Goal: Transaction & Acquisition: Purchase product/service

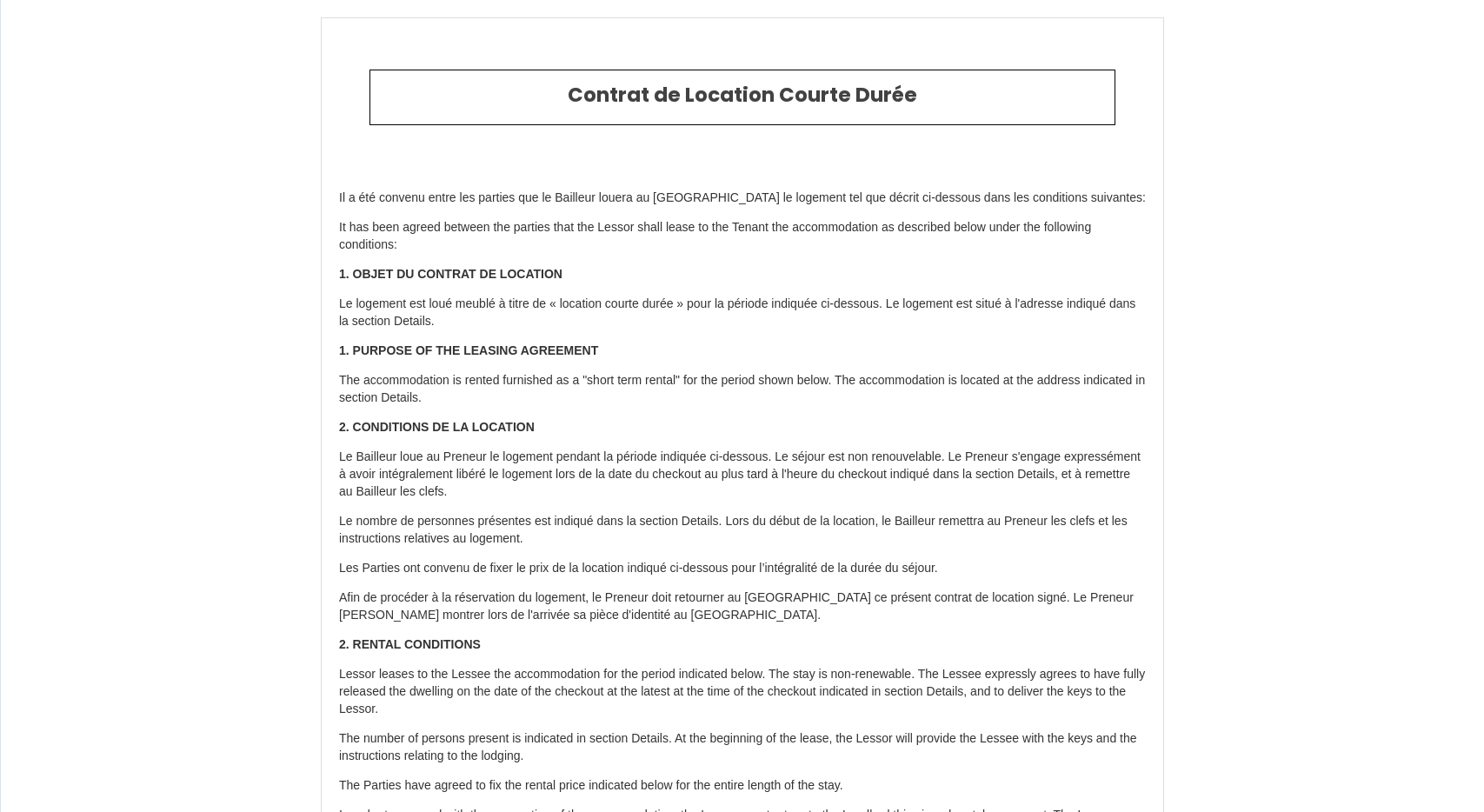
select select "DE"
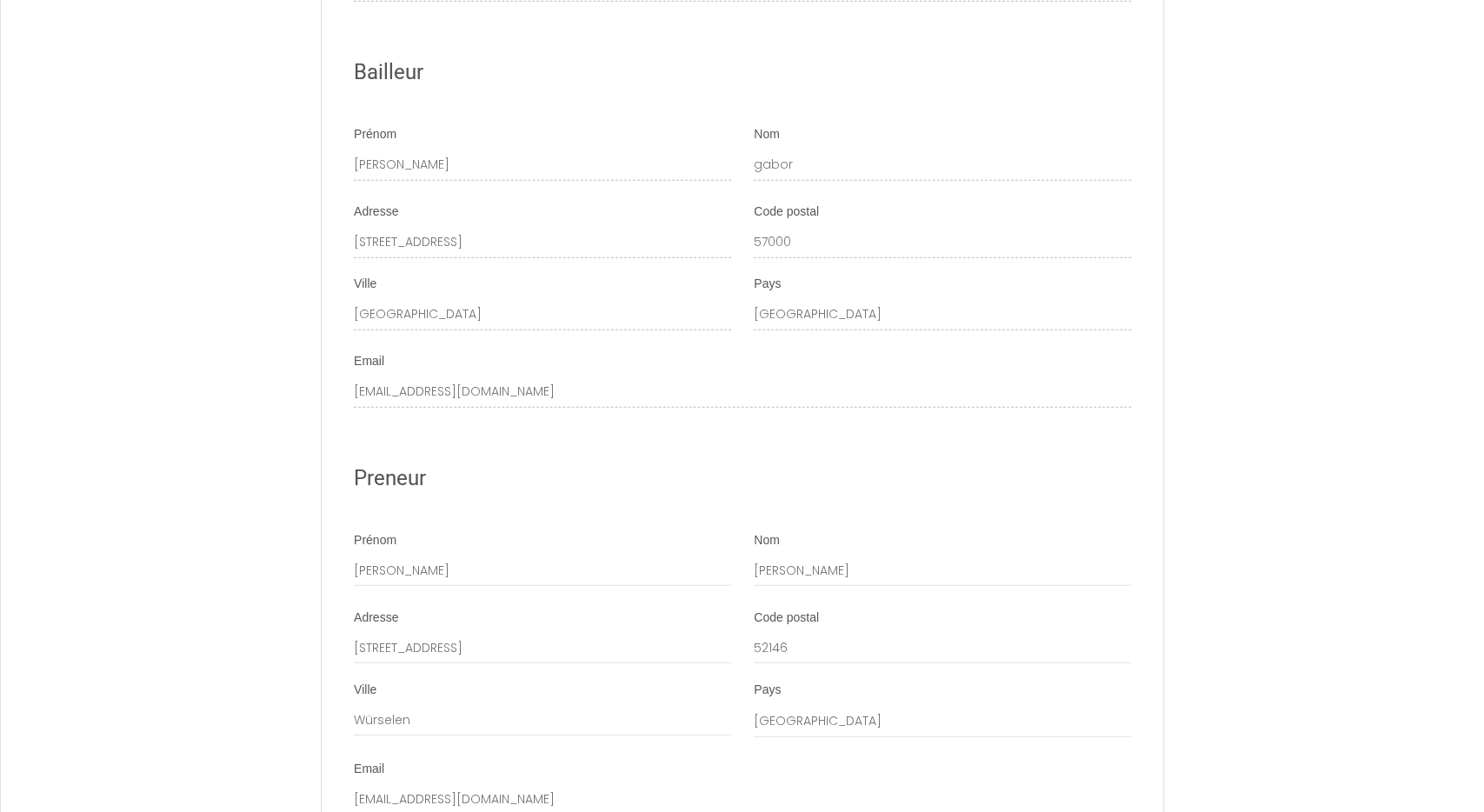
scroll to position [2854, 0]
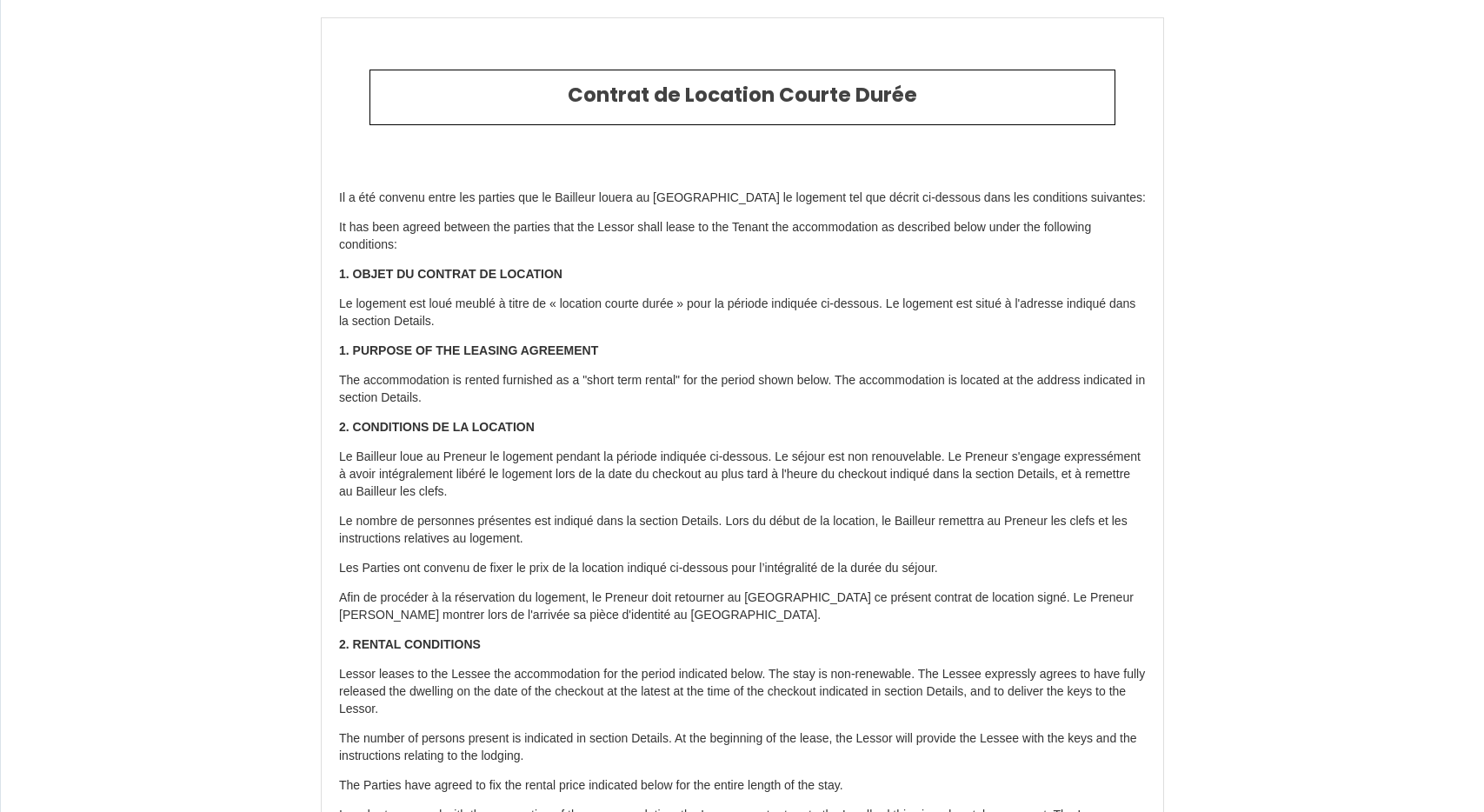
select select "DE"
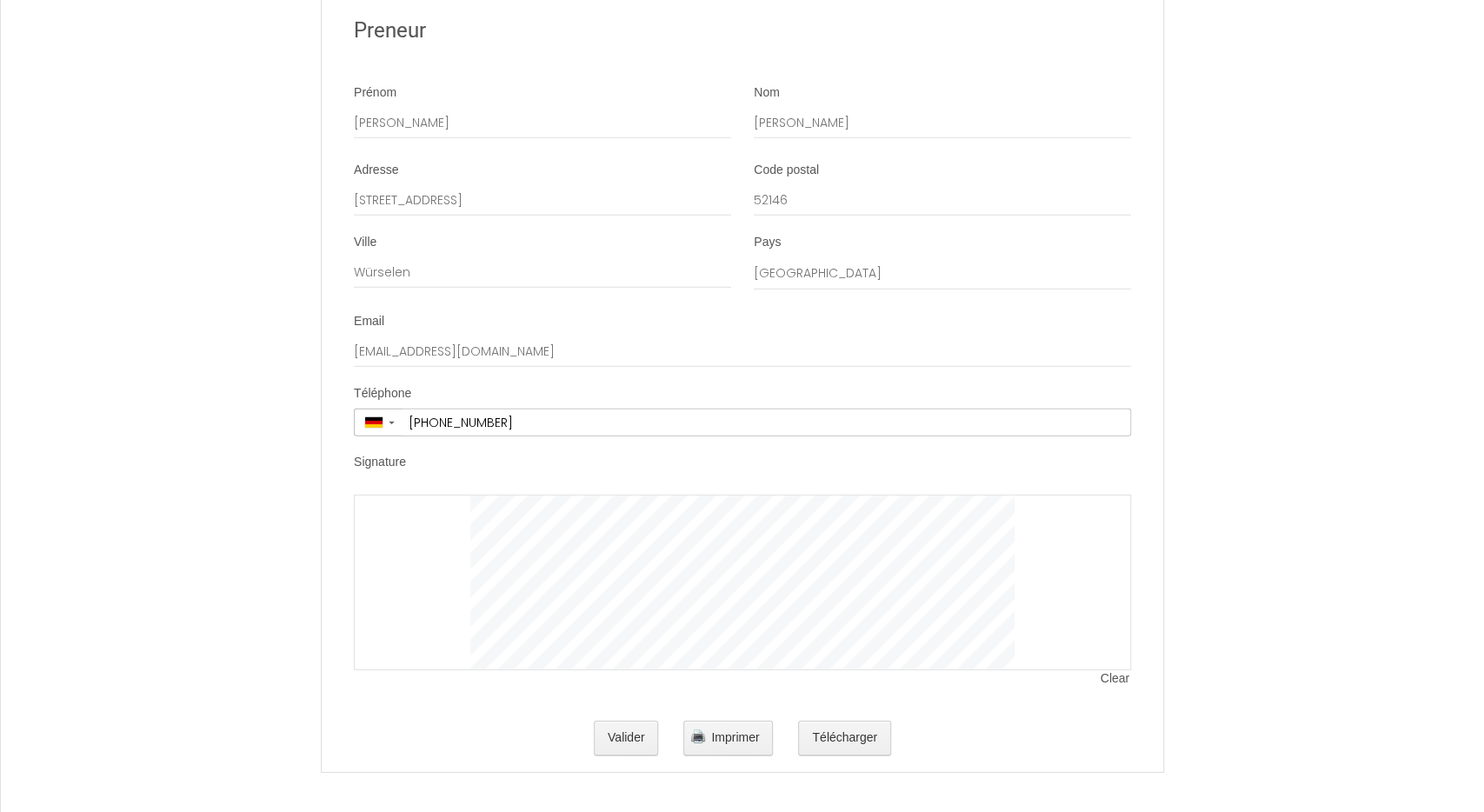
scroll to position [3299, 0]
click at [1114, 685] on span "Clear" at bounding box center [1116, 676] width 30 height 17
click at [1108, 677] on span "Clear" at bounding box center [1116, 675] width 30 height 17
click at [1123, 679] on span "Clear" at bounding box center [1116, 675] width 30 height 17
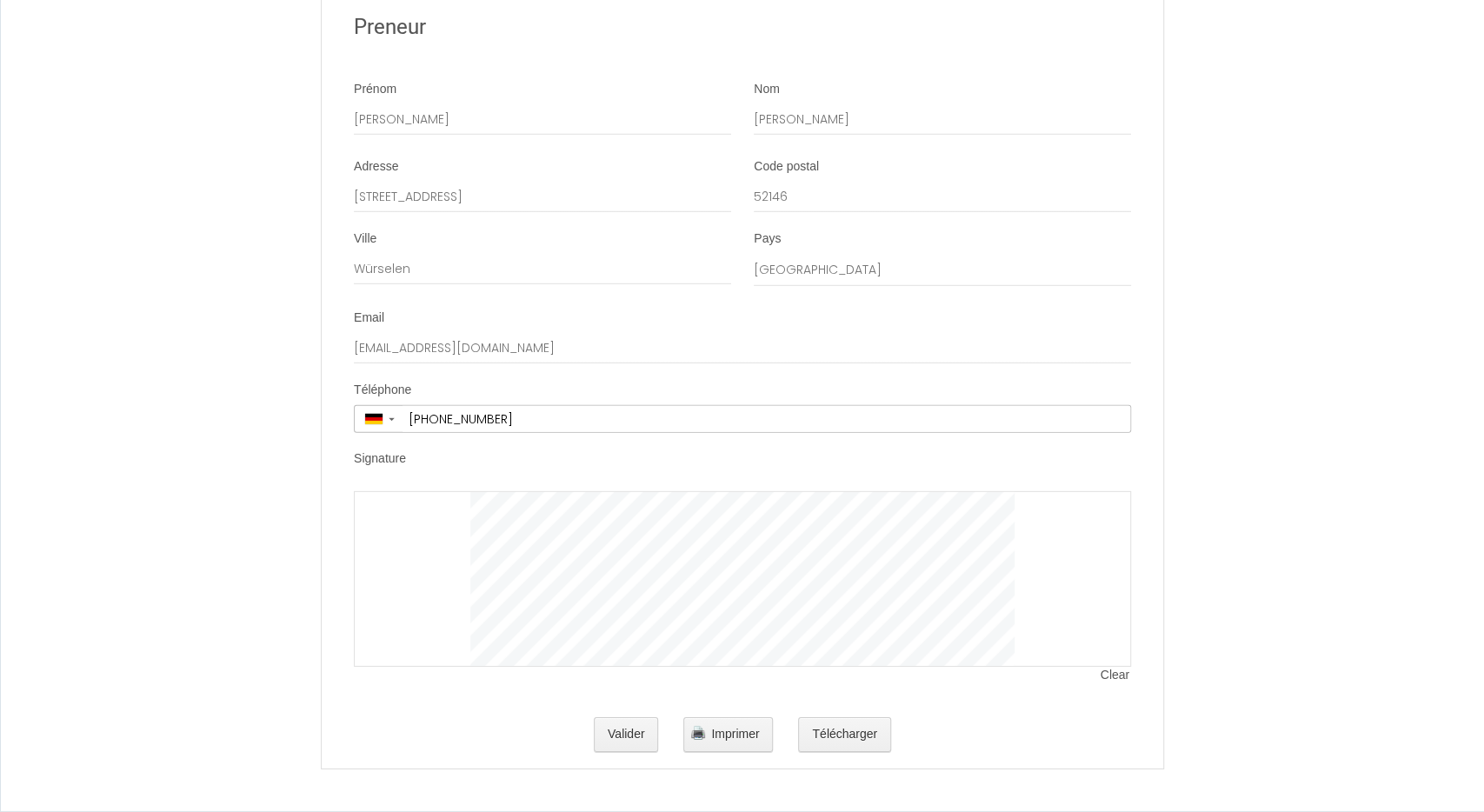
click at [540, 506] on div at bounding box center [742, 579] width 777 height 175
click at [473, 515] on div at bounding box center [742, 579] width 777 height 175
click at [1108, 677] on span "Clear" at bounding box center [1116, 675] width 30 height 17
click at [465, 522] on div at bounding box center [742, 579] width 777 height 175
drag, startPoint x: 1023, startPoint y: 511, endPoint x: 1015, endPoint y: 523, distance: 14.4
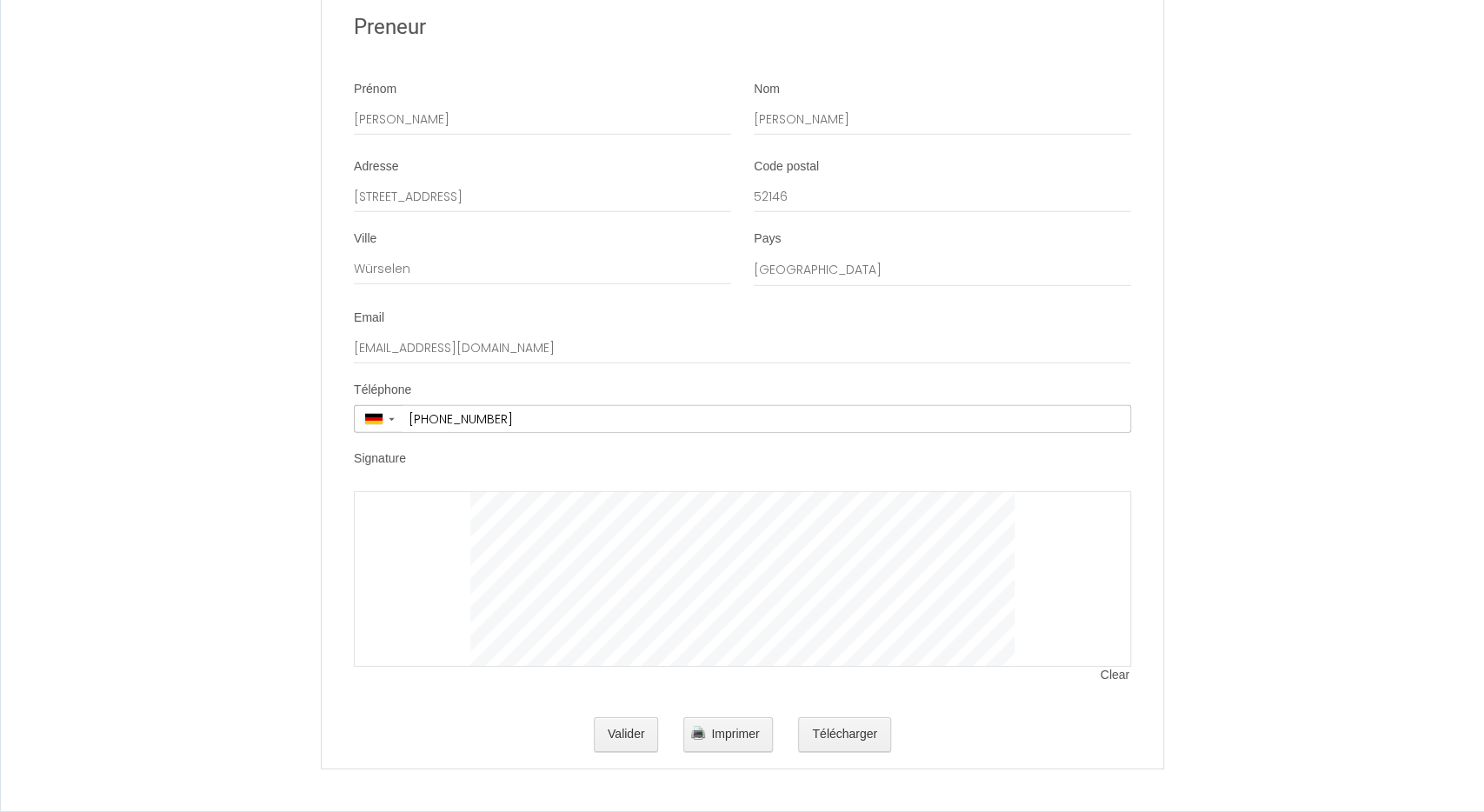
click at [1015, 523] on div at bounding box center [742, 579] width 777 height 175
click at [631, 738] on button "Valider" at bounding box center [626, 734] width 65 height 35
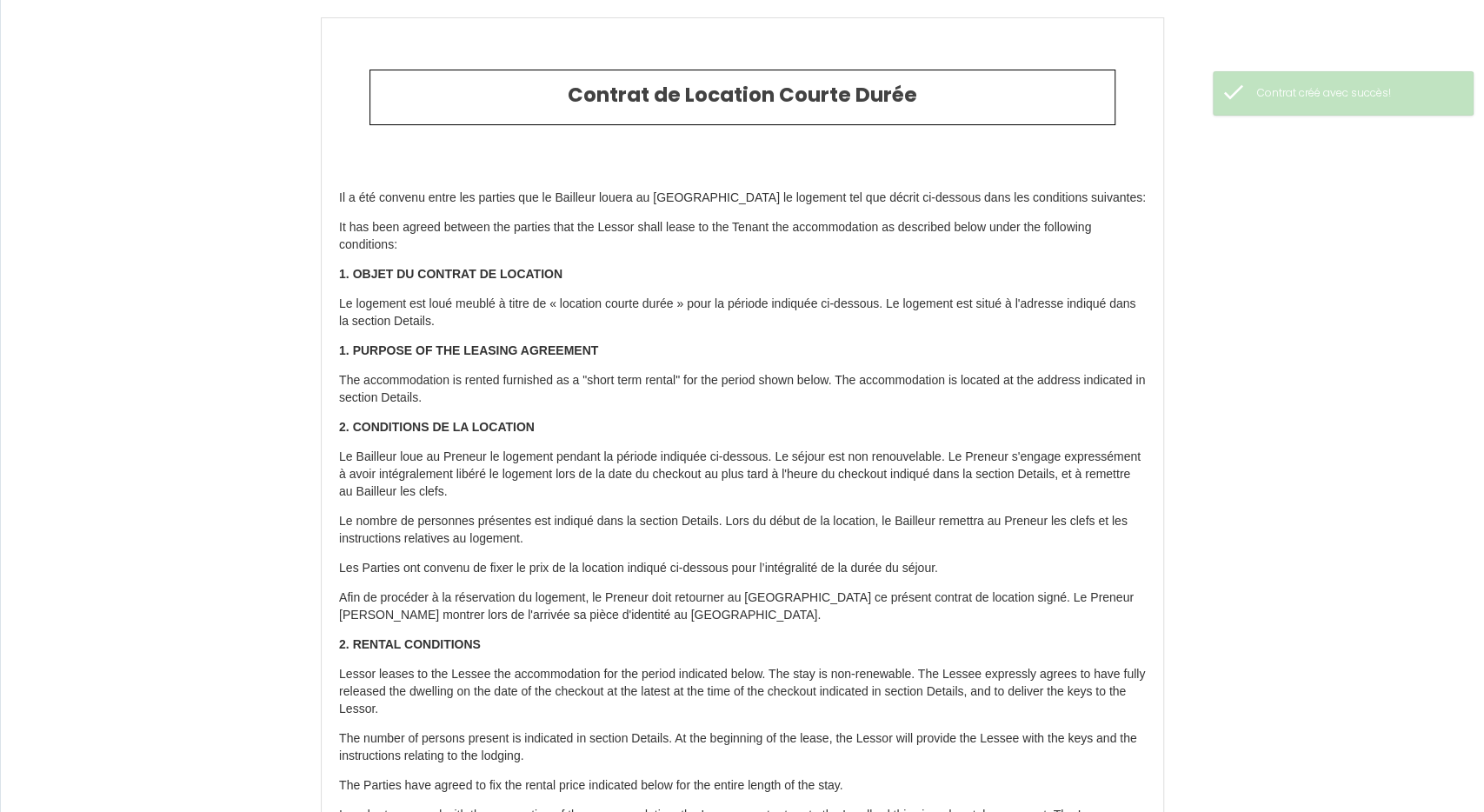
type input "30"
type input "107.1"
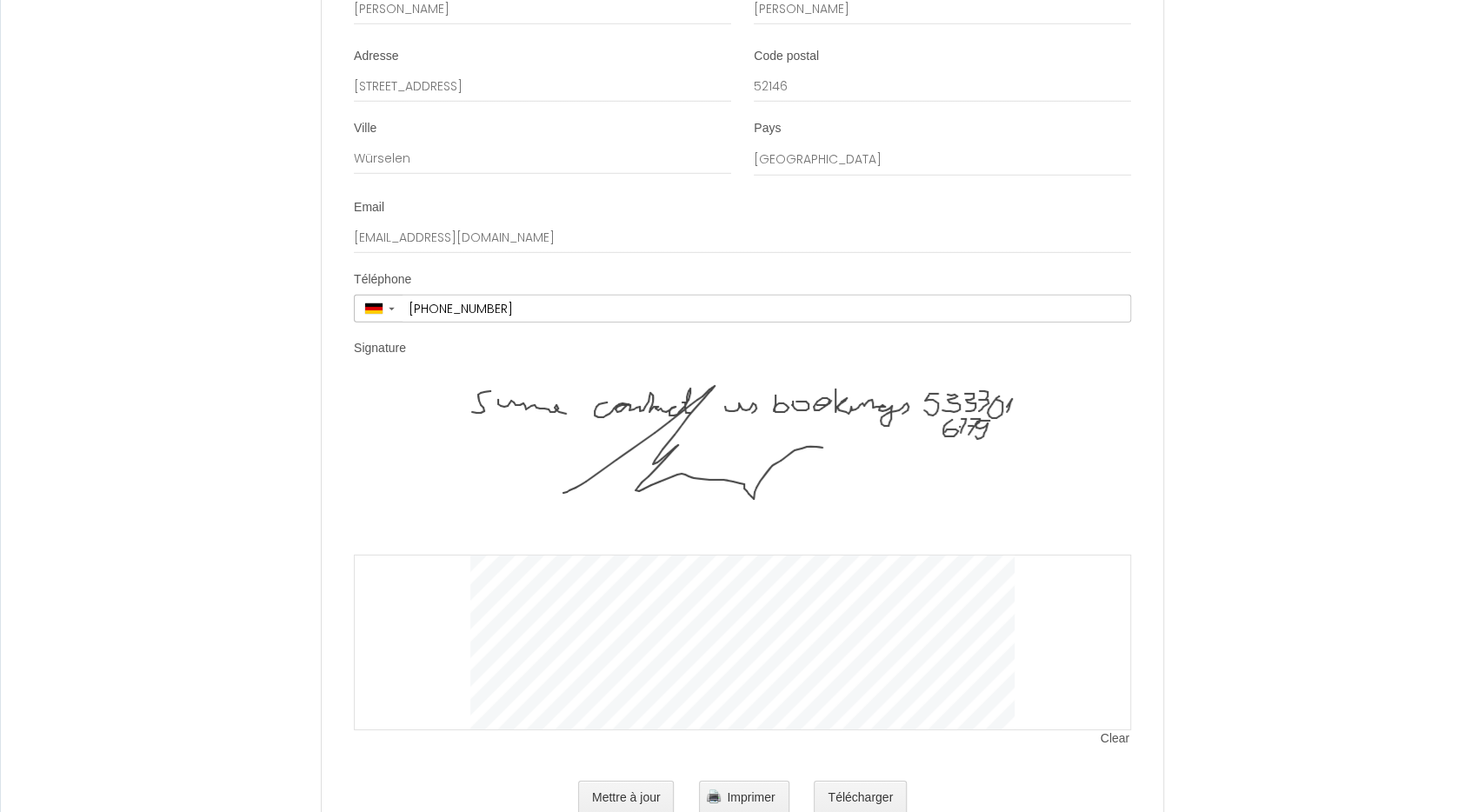
scroll to position [3489, 0]
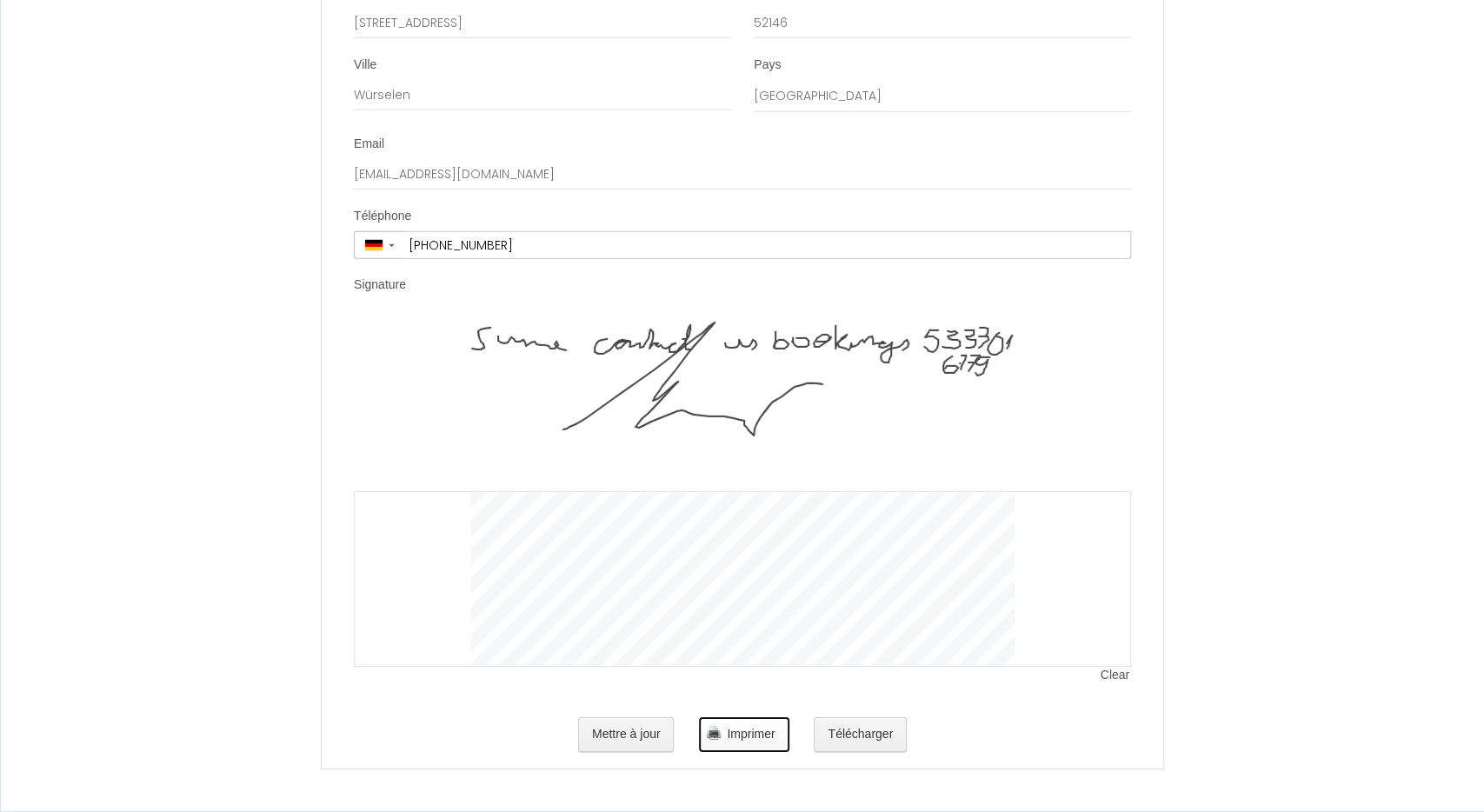
click at [761, 732] on span "Imprimer" at bounding box center [750, 734] width 47 height 14
click at [853, 740] on button "Télécharger" at bounding box center [861, 734] width 93 height 35
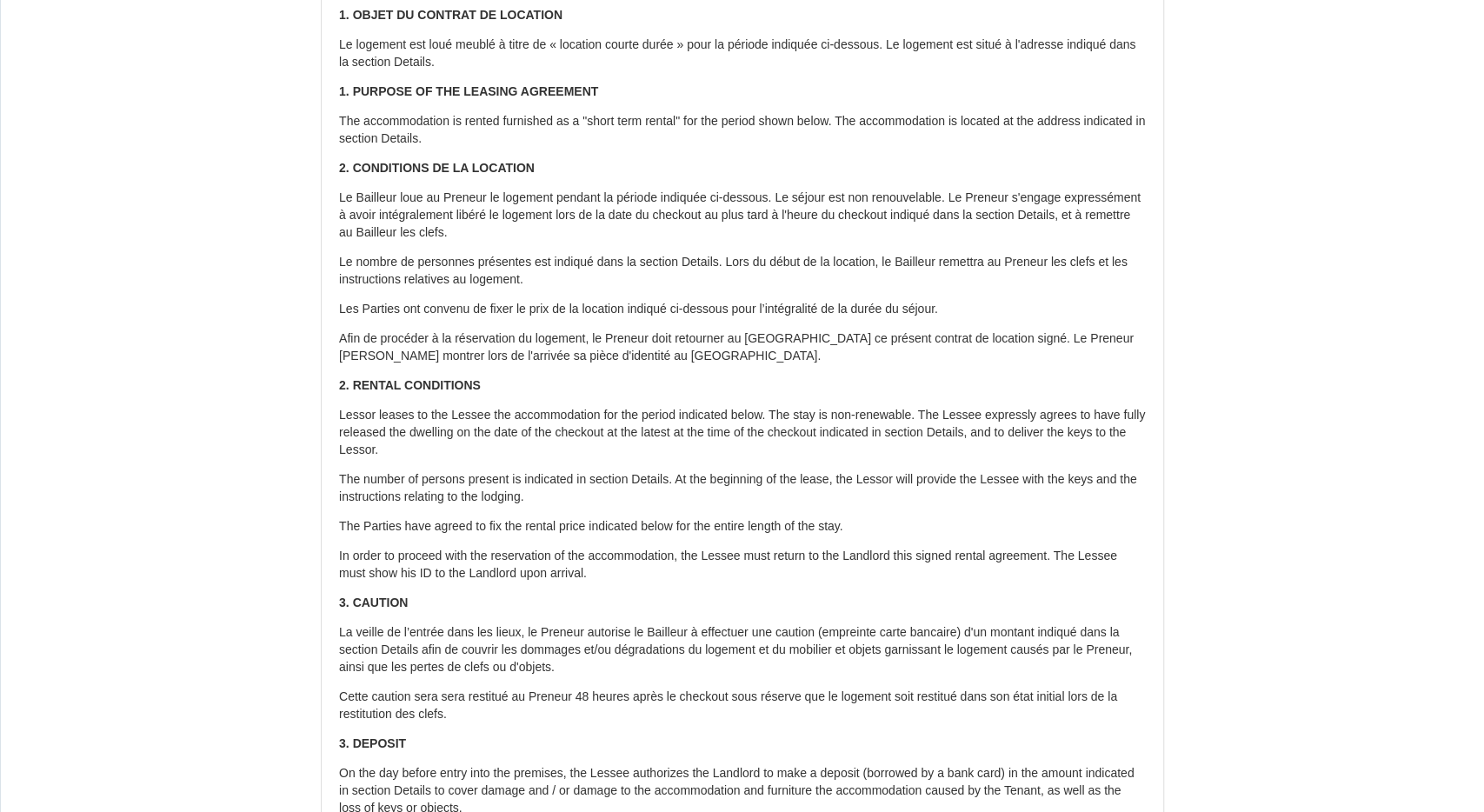
scroll to position [0, 0]
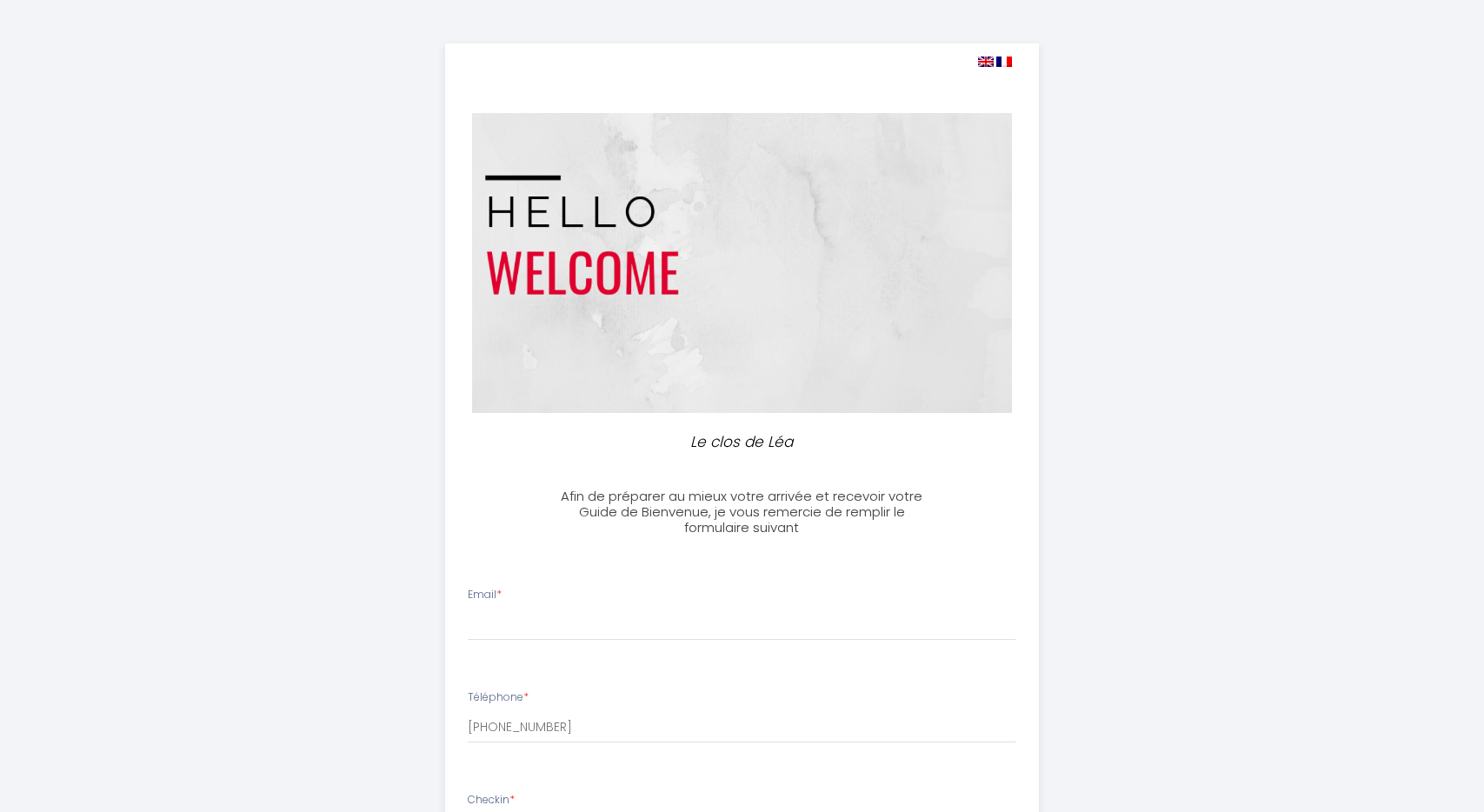
select select
click at [657, 624] on input "Email *" at bounding box center [742, 624] width 548 height 31
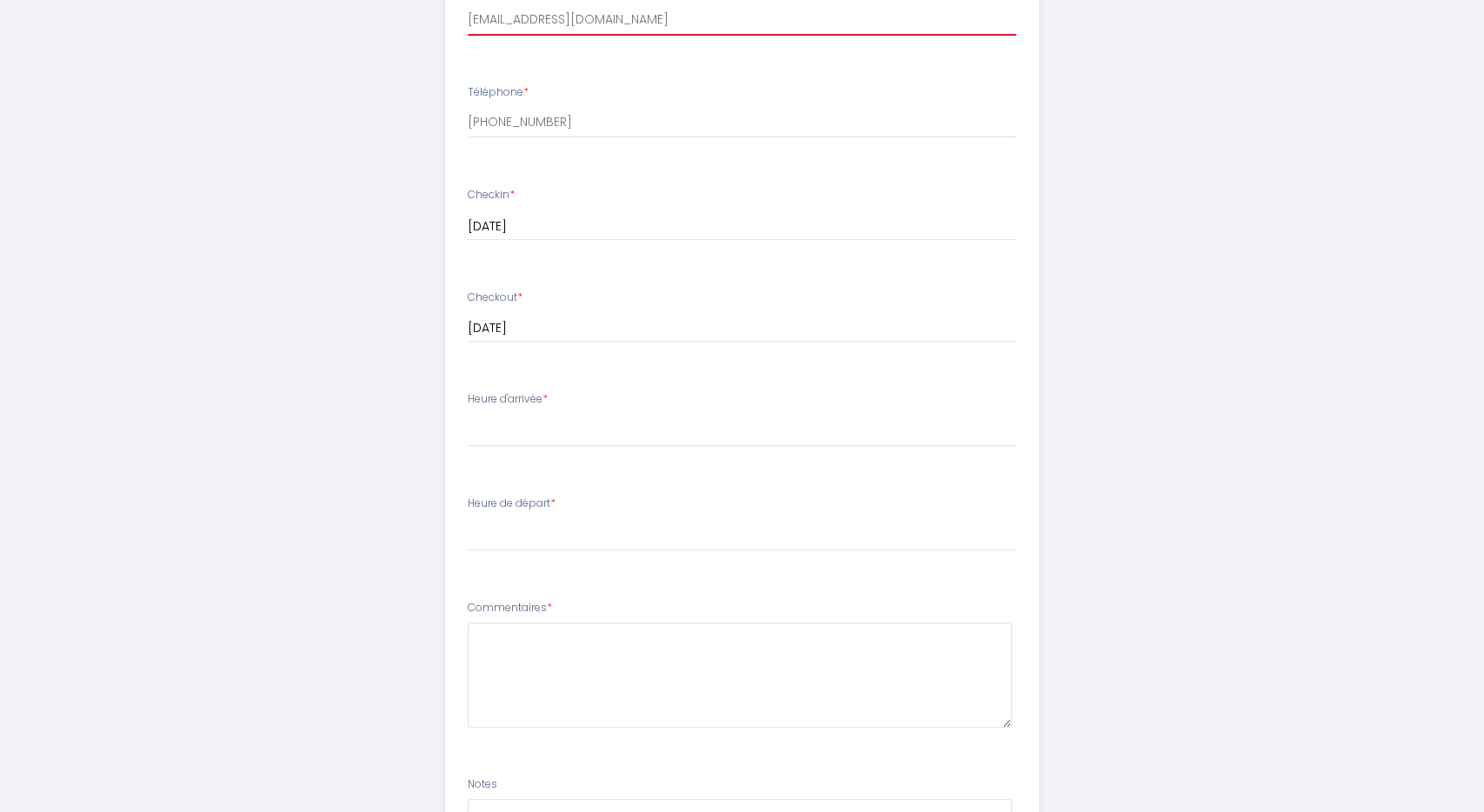
scroll to position [619, 0]
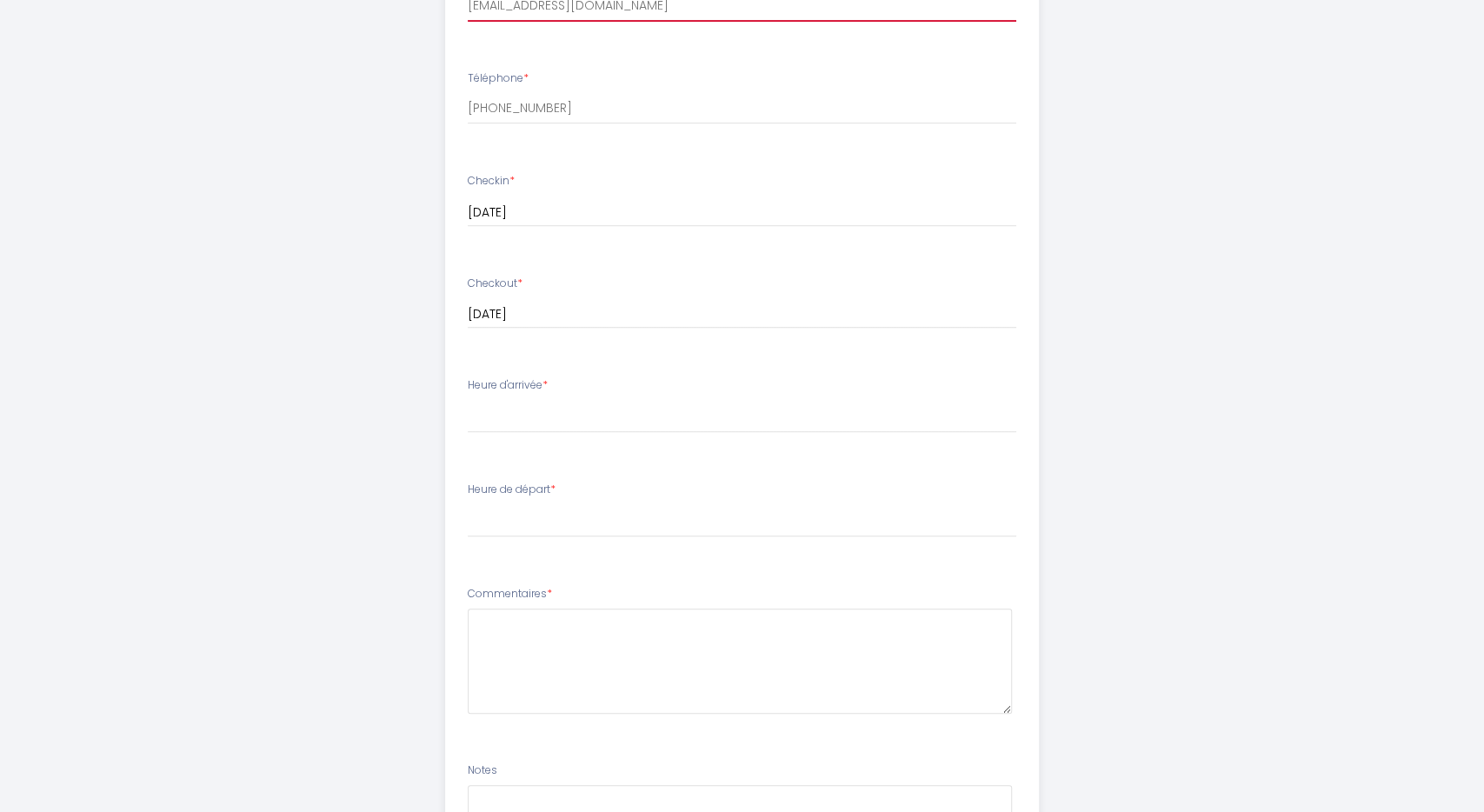
type input "fmaier298647@guest.booking.com"
select select "15:00"
click at [468, 504] on select "00:00 00:30 01:00 01:30 02:00 02:30 03:00 03:30 04:00 04:30 05:00 05:30 06:00 0…" at bounding box center [742, 520] width 548 height 33
select select "11:00"
click option "11:00" at bounding box center [0, 0] width 0 height 0
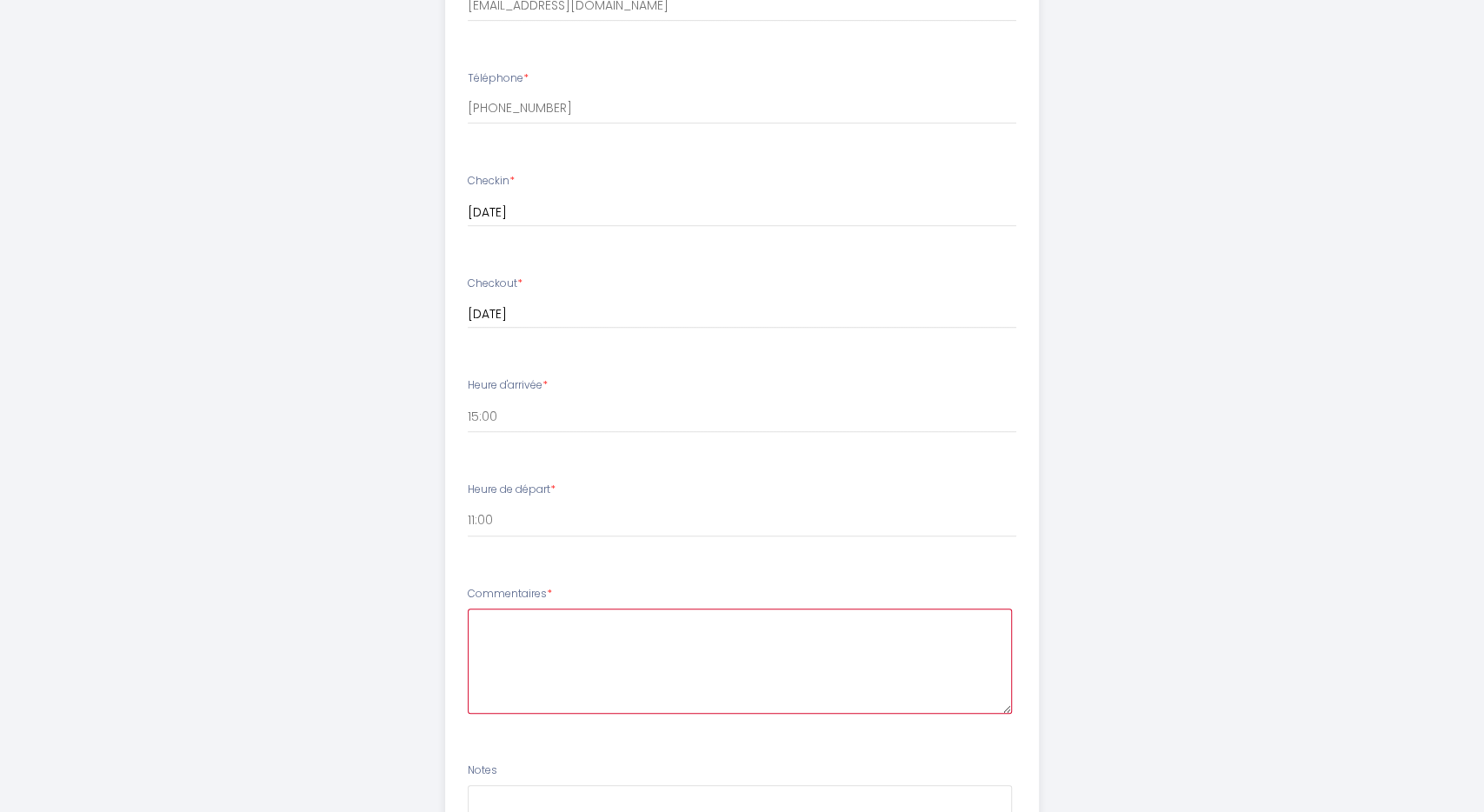
click at [526, 645] on textarea at bounding box center [740, 661] width 545 height 106
type textarea "t"
click at [929, 623] on textarea "Arrival and departure times are circa and depend on the traffic/progress" at bounding box center [740, 661] width 545 height 106
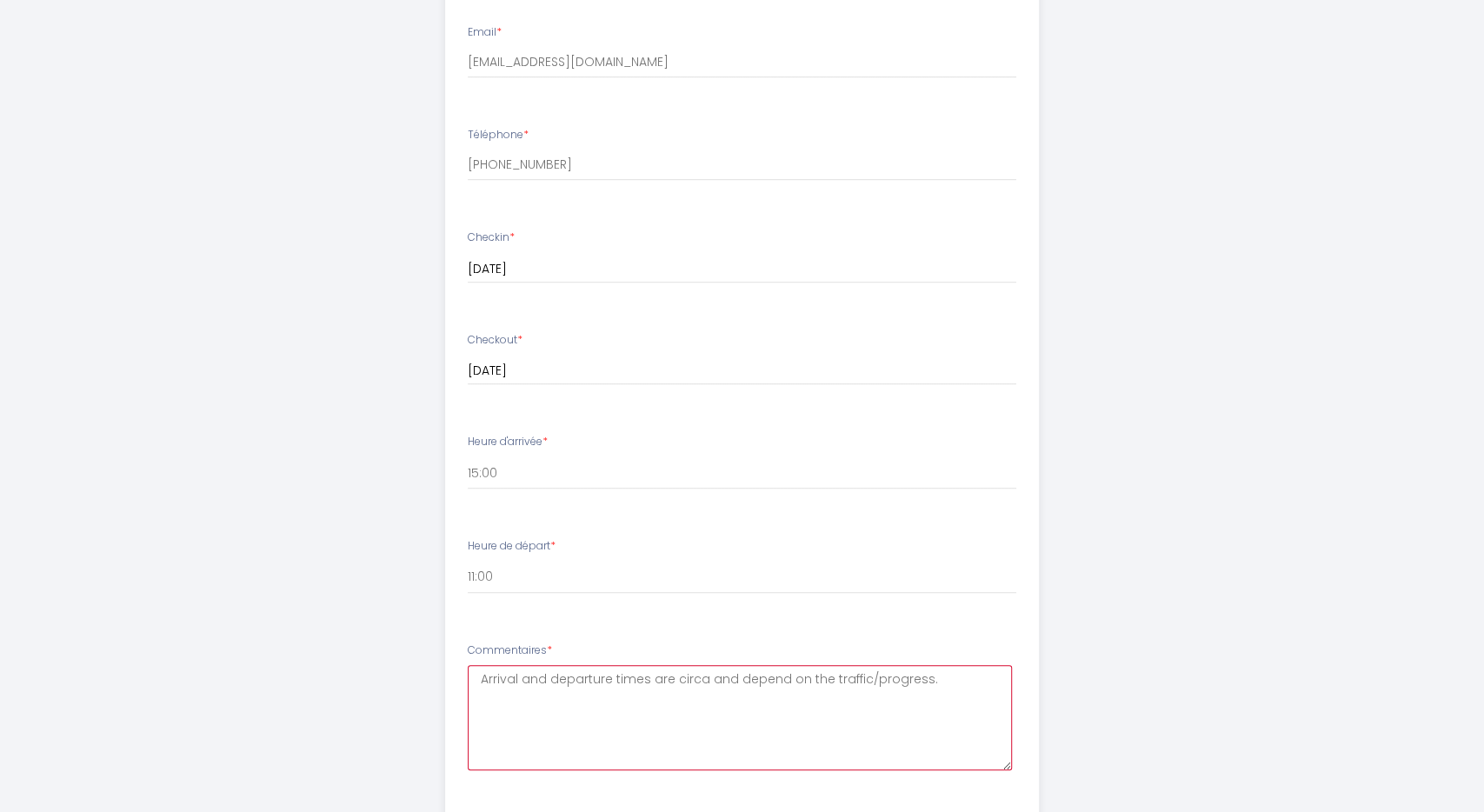
scroll to position [562, 0]
click at [955, 680] on textarea "Arrival and departure times are circa and depend on the traffic/progress." at bounding box center [740, 719] width 545 height 106
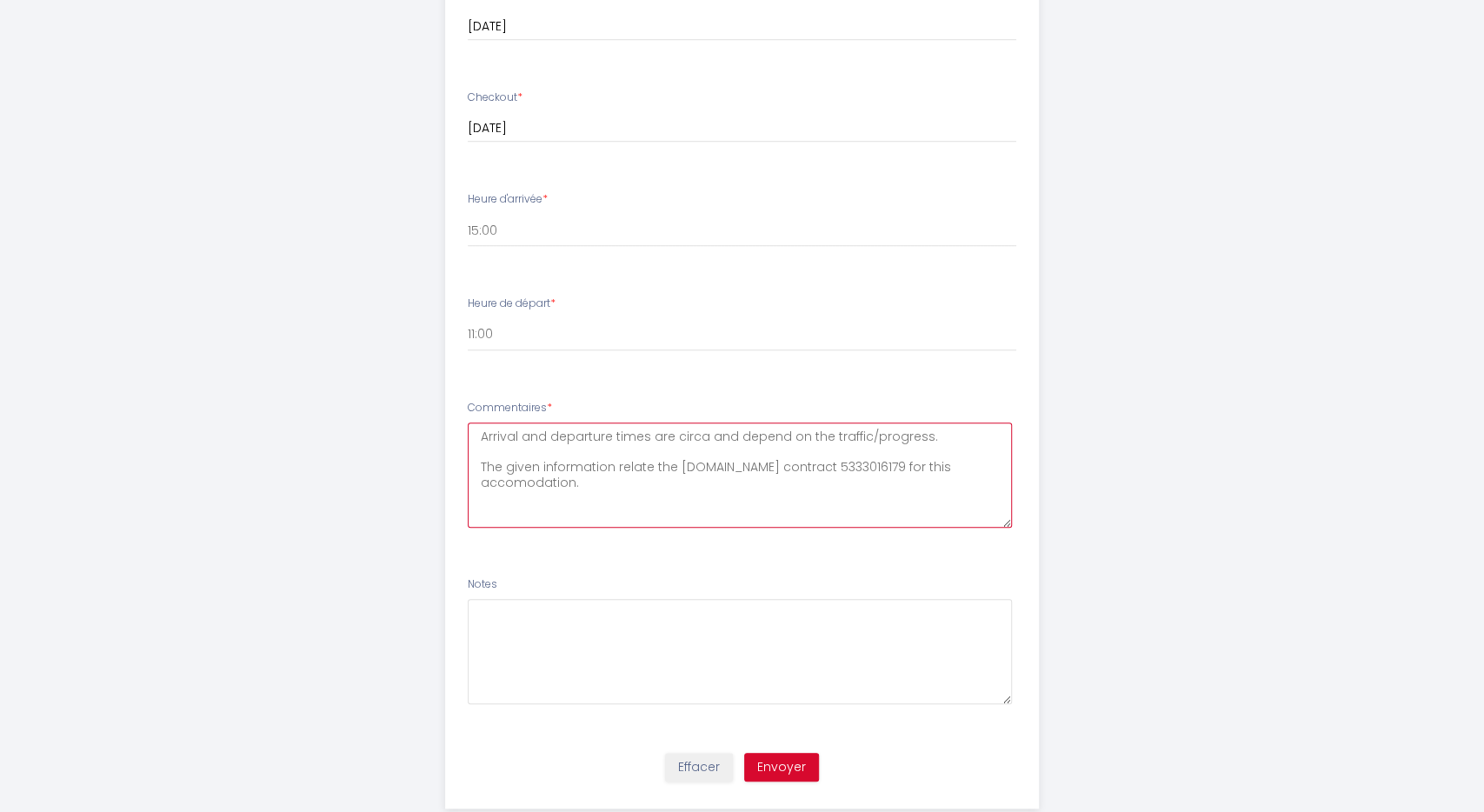
scroll to position [843, 0]
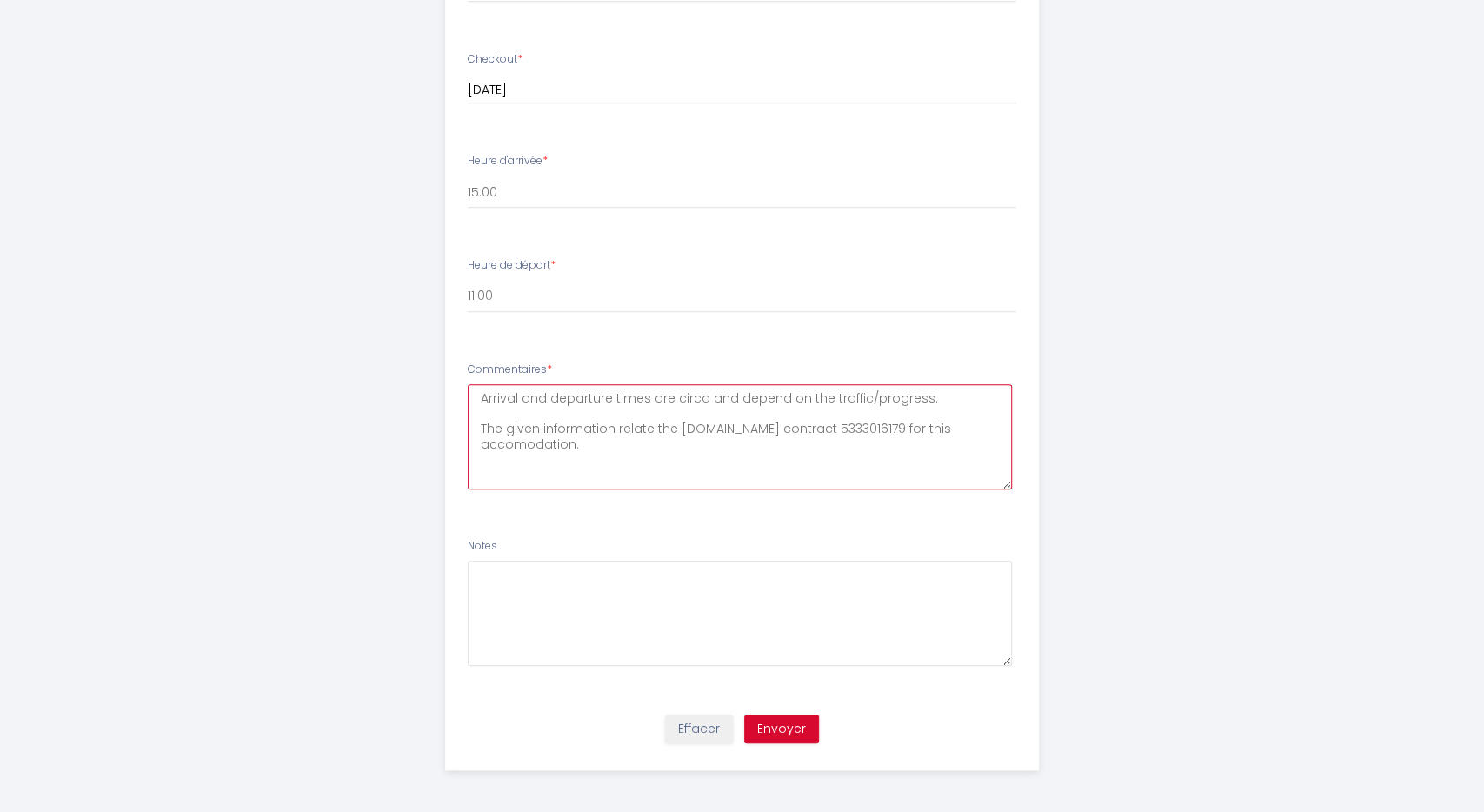
type textarea "Arrival and departure times are circa and depend on the traffic/progress. The g…"
click at [782, 731] on button "Envoyer" at bounding box center [782, 729] width 75 height 30
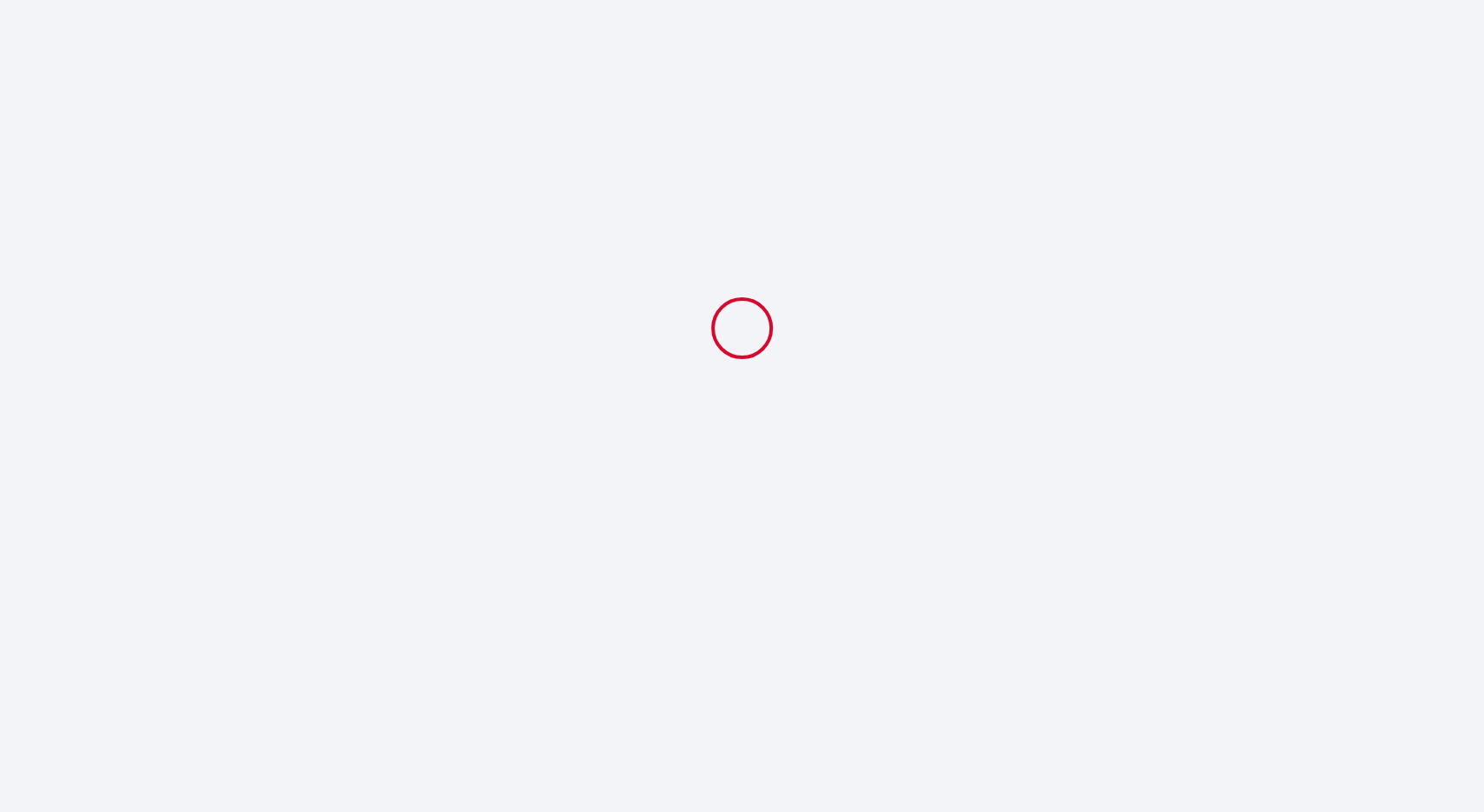
select select "11:00"
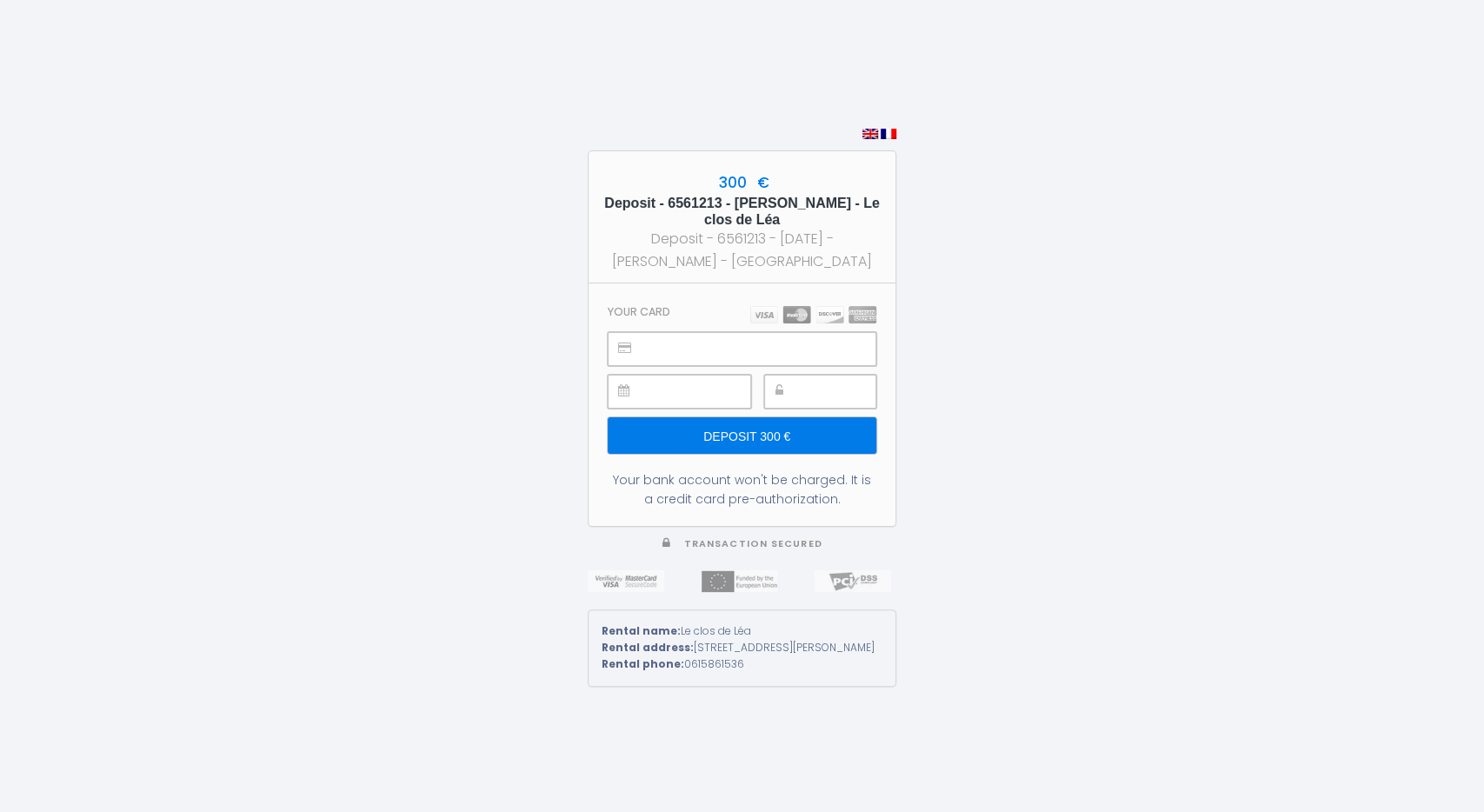
click at [861, 128] on span at bounding box center [742, 133] width 309 height 16
click at [861, 141] on form "300 € Deposit - 6561213 - Florian Maier - Le clos de Léa Deposit - 6561213 - 20…" at bounding box center [742, 347] width 309 height 411
click at [868, 125] on span at bounding box center [742, 133] width 309 height 16
click at [869, 129] on img at bounding box center [869, 134] width 15 height 11
drag, startPoint x: 679, startPoint y: 672, endPoint x: 736, endPoint y: 672, distance: 57.0
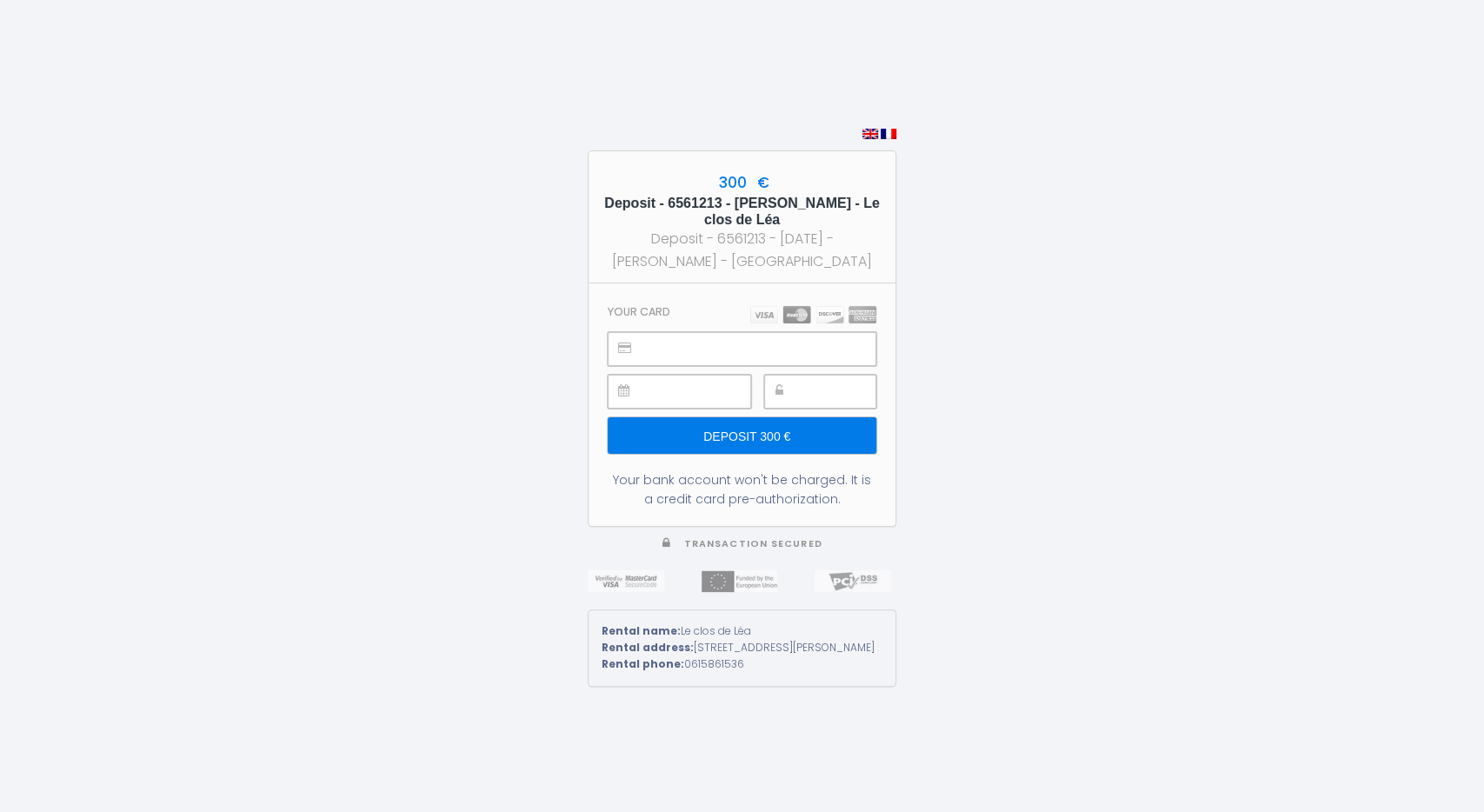
click at [736, 672] on div "Rental phone: 0615861536" at bounding box center [742, 664] width 281 height 16
drag, startPoint x: 736, startPoint y: 672, endPoint x: 603, endPoint y: 624, distance: 141.4
click at [603, 624] on div "Rental name: Le clos de Léa Rental address: 6, rue Saint Etienne Metz France 57…" at bounding box center [742, 647] width 309 height 78
copy div "Rental name: Le clos de Léa Rental address: 6, rue Saint Etienne Metz France 57…"
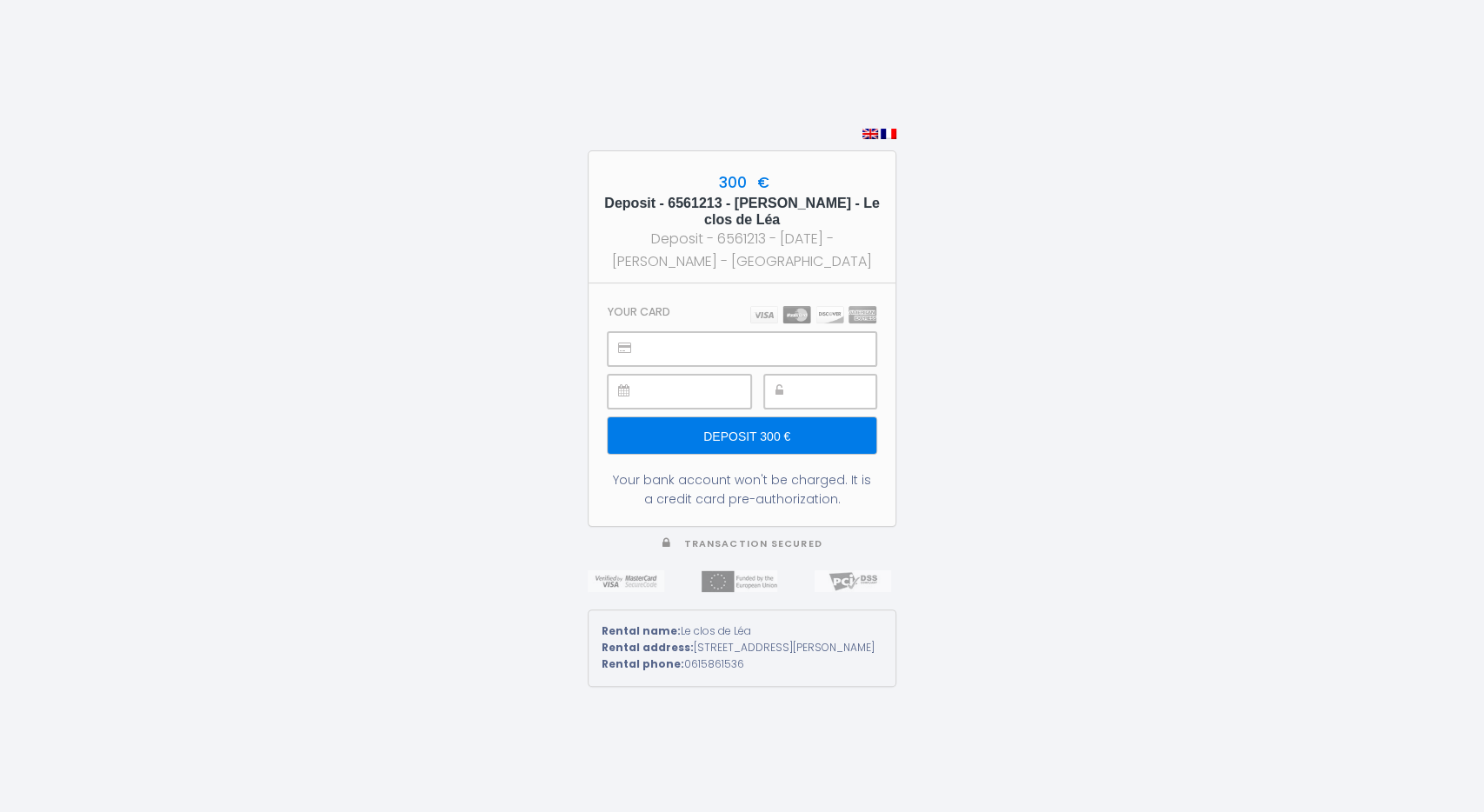
click at [988, 406] on div "300 € Deposit - 6561213 - Florian Maier - Le clos de Léa Deposit - 6561213 - 20…" at bounding box center [742, 406] width 1484 height 812
click at [742, 428] on input "Deposit 300 €" at bounding box center [742, 436] width 268 height 37
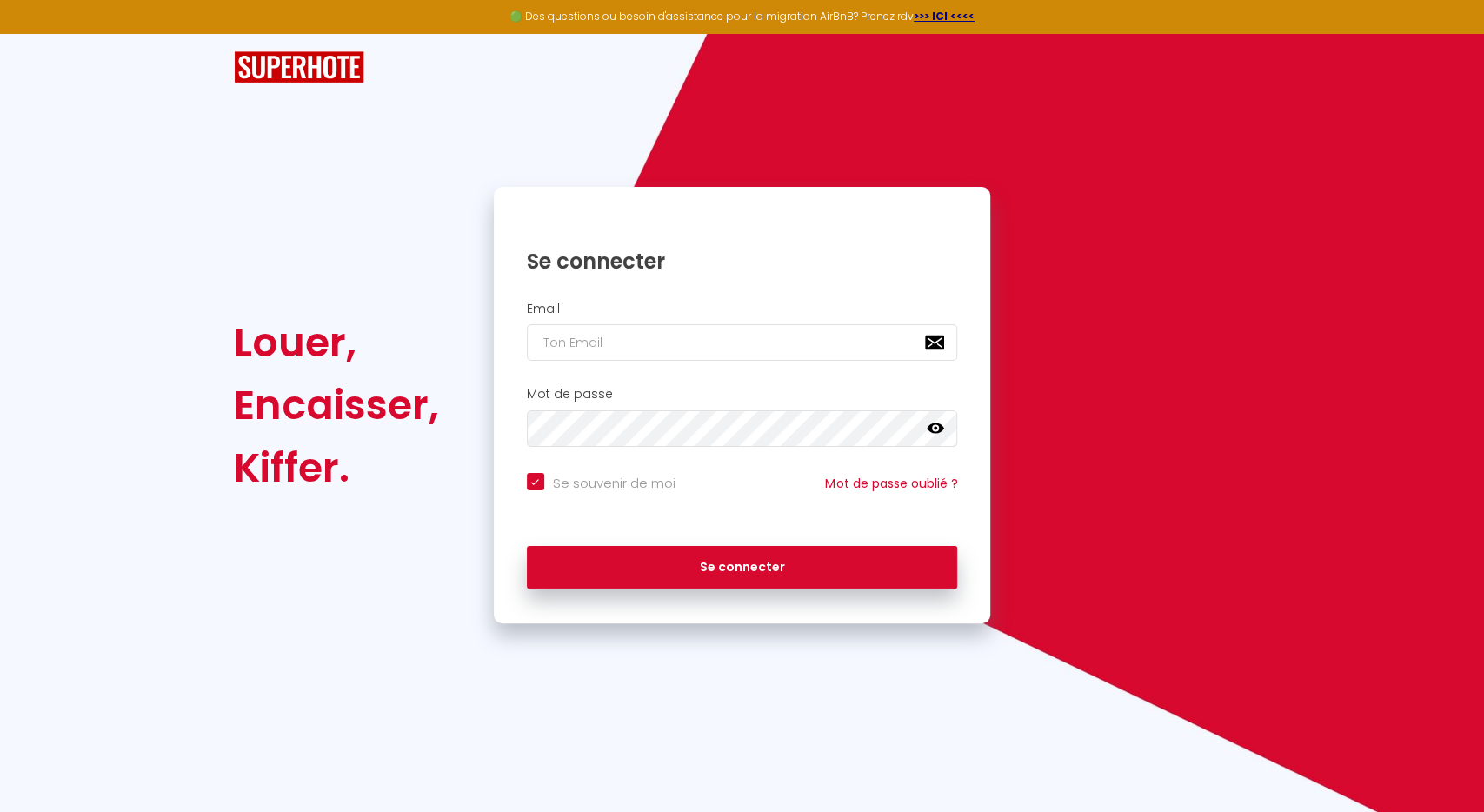
click at [298, 71] on img at bounding box center [299, 67] width 131 height 32
click at [937, 18] on strong ">>> ICI <<<<" at bounding box center [945, 16] width 61 height 15
